Goal: Task Accomplishment & Management: Manage account settings

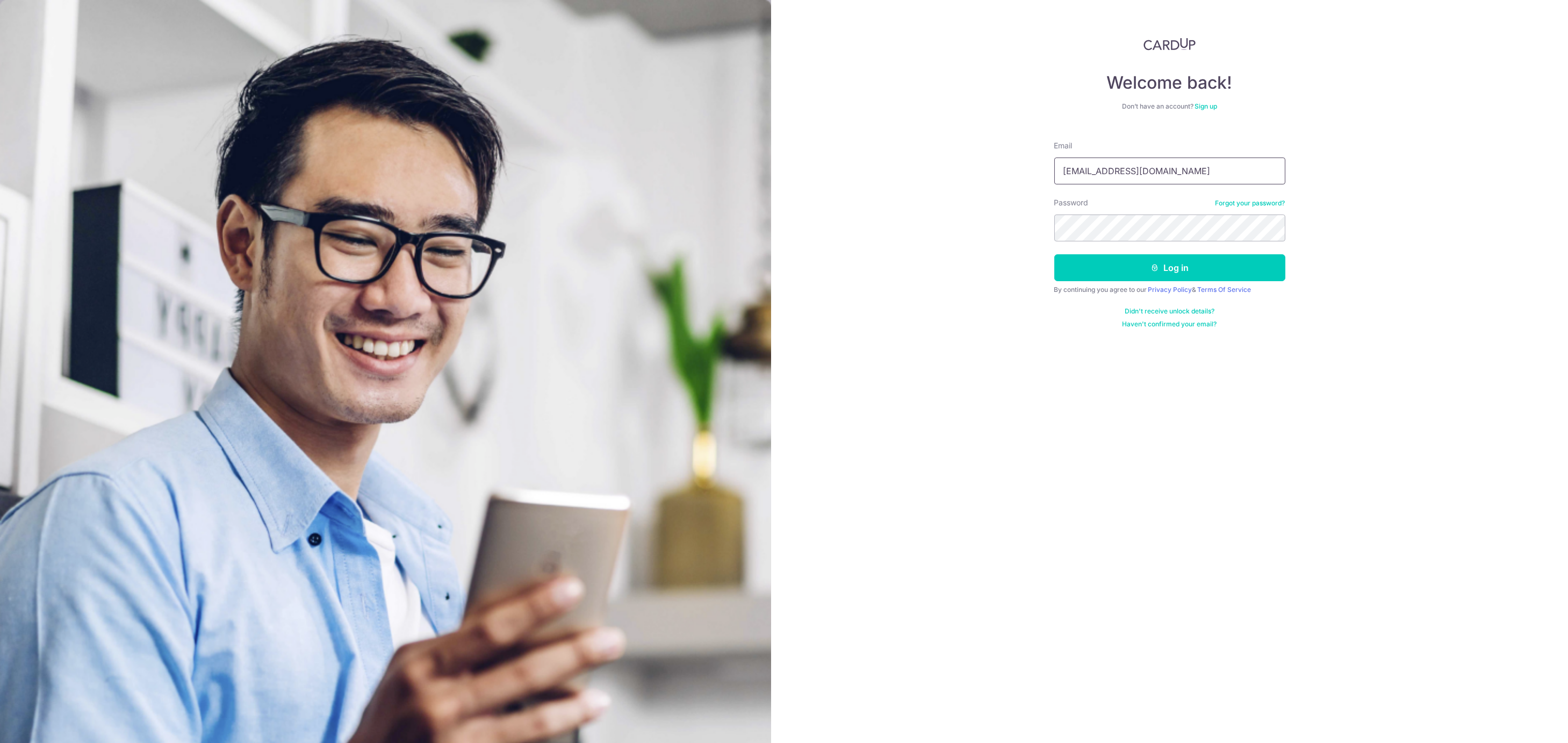
click at [1111, 174] on input "cherylksy@hotmail.com" at bounding box center [1169, 171] width 231 height 27
type input "[EMAIL_ADDRESS][DOMAIN_NAME]"
click at [1115, 274] on button "Log in" at bounding box center [1169, 268] width 231 height 27
